Goal: Obtain resource: Obtain resource

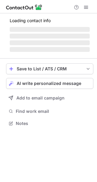
scroll to position [127, 97]
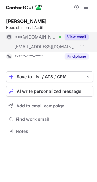
click at [78, 36] on button "View email" at bounding box center [77, 37] width 24 height 6
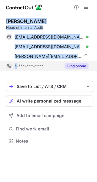
drag, startPoint x: 7, startPoint y: 22, endPoint x: 16, endPoint y: 65, distance: 44.0
click at [16, 65] on div "Wolfgang Hieblinger Head of Internal Audit wolfganghieblinger@gmail.com Verifie…" at bounding box center [49, 44] width 87 height 53
copy div "Wolfgang Hieblinger Head of Internal Audit wolfganghieblinger@gmail.com Verifie…"
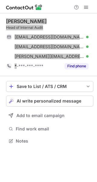
click at [66, 31] on div "Wolfgang Hieblinger Head of Internal Audit wolfganghieblinger@gmail.com Verifie…" at bounding box center [49, 44] width 87 height 53
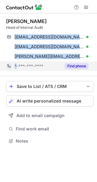
drag, startPoint x: 27, startPoint y: 48, endPoint x: 17, endPoint y: 66, distance: 20.2
click at [17, 66] on div "Wolfgang Hieblinger Head of Internal Audit wolfganghieblinger@gmail.com Verifie…" at bounding box center [49, 44] width 87 height 53
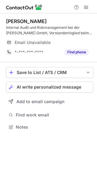
scroll to position [123, 97]
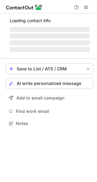
scroll to position [123, 97]
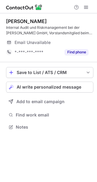
scroll to position [123, 97]
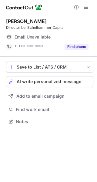
scroll to position [117, 97]
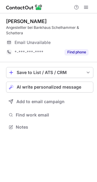
scroll to position [123, 97]
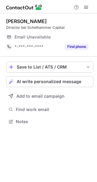
scroll to position [117, 97]
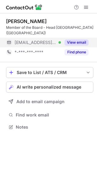
scroll to position [123, 97]
click at [70, 42] on button "View email" at bounding box center [77, 42] width 24 height 6
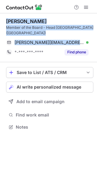
drag, startPoint x: 59, startPoint y: 44, endPoint x: 7, endPoint y: 21, distance: 56.7
click at [7, 21] on div "Klaus Sickinger Member of the Board - Head Central Eastern Europe (CEE) k.sicki…" at bounding box center [49, 37] width 87 height 39
copy div "Klaus Sickinger Member of the Board - Head Central Eastern Europe (CEE) k.sicki…"
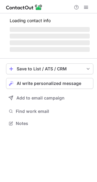
scroll to position [117, 97]
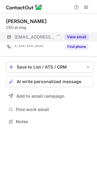
click at [78, 40] on div "View email" at bounding box center [75, 37] width 28 height 10
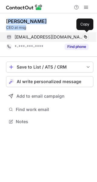
drag, startPoint x: 8, startPoint y: 21, endPoint x: 11, endPoint y: 40, distance: 19.7
click at [11, 40] on div "Juergen Zehetmaier CEO at msg juergen.zehetmaier@msg-systems.com Verified Copy …" at bounding box center [49, 34] width 87 height 33
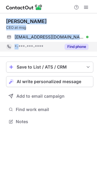
drag, startPoint x: 7, startPoint y: 22, endPoint x: 18, endPoint y: 45, distance: 26.7
click at [18, 45] on div "Juergen Zehetmaier CEO at msg juergen.zehetmaier@msg-systems.com Verified Copy …" at bounding box center [49, 34] width 87 height 33
copy div "Juergen Zehetmaier CEO at msg juergen.zehetmaier@msg-systems.com Verified Copy …"
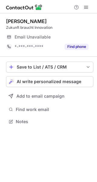
scroll to position [117, 97]
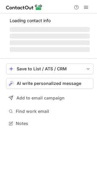
scroll to position [123, 97]
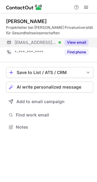
click at [76, 39] on button "View email" at bounding box center [77, 42] width 24 height 6
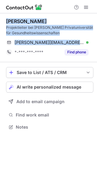
drag, startPoint x: 73, startPoint y: 44, endPoint x: 6, endPoint y: 20, distance: 71.7
click at [6, 20] on div "Alfred Lutschinger Projektleiter bei Karl Landsteiner Privatuniversität für Ges…" at bounding box center [48, 74] width 97 height 123
copy div "Alfred Lutschinger Projektleiter bei Karl Landsteiner Privatuniversität für Ges…"
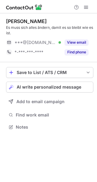
scroll to position [123, 97]
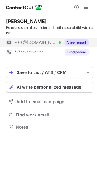
click at [77, 42] on button "View email" at bounding box center [77, 42] width 24 height 6
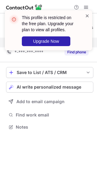
click at [86, 17] on span at bounding box center [87, 16] width 5 height 6
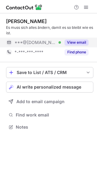
scroll to position [123, 97]
click at [81, 40] on button "View email" at bounding box center [77, 42] width 24 height 6
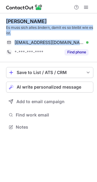
drag, startPoint x: 61, startPoint y: 44, endPoint x: 7, endPoint y: 22, distance: 57.7
click at [7, 22] on div "[PERSON_NAME] Es muss sich alles ändern, damit es so bleibt wie es ist. [EMAIL_…" at bounding box center [49, 37] width 87 height 39
copy div "[PERSON_NAME] Es muss sich alles ändern, damit es so bleibt wie es ist. [EMAIL_…"
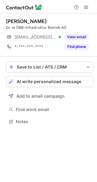
scroll to position [117, 97]
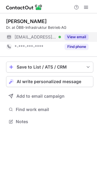
click at [69, 38] on button "View email" at bounding box center [77, 37] width 24 height 6
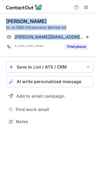
drag, startPoint x: 64, startPoint y: 39, endPoint x: 7, endPoint y: 21, distance: 59.8
click at [7, 21] on div "Sandra Gruber Dr. at ÖBB-Infrastruktur Betrieb AG sandra.gruber@oebb.at Verifie…" at bounding box center [49, 34] width 87 height 33
copy div "Sandra Gruber Dr. at ÖBB-Infrastruktur Betrieb AG sandra.gruber@oebb.at"
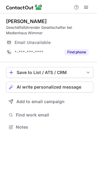
scroll to position [123, 97]
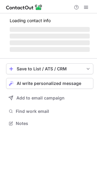
scroll to position [123, 97]
